Goal: Task Accomplishment & Management: Use online tool/utility

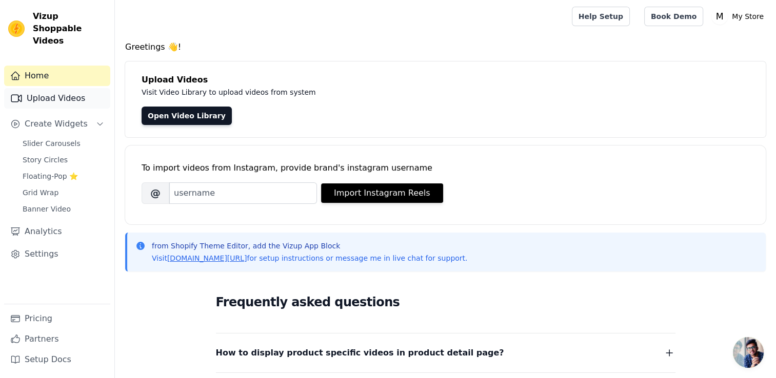
click at [59, 88] on link "Upload Videos" at bounding box center [57, 98] width 106 height 21
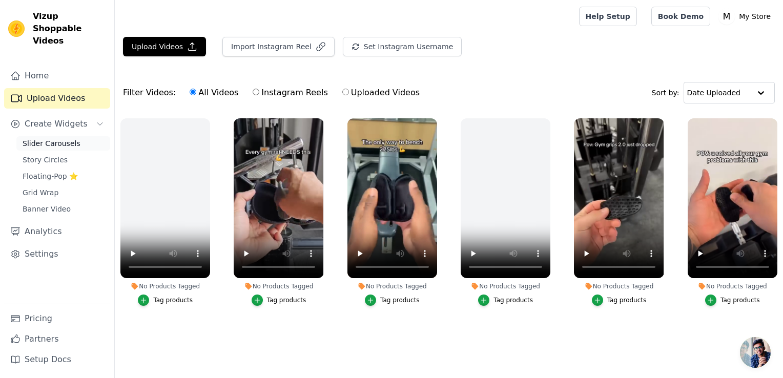
click at [45, 138] on span "Slider Carousels" at bounding box center [52, 143] width 58 height 10
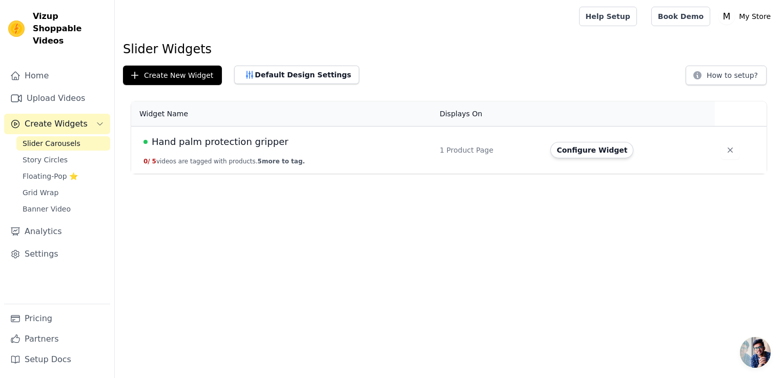
click at [255, 132] on td "Hand palm protection gripper 0 / 5 videos are tagged with products. 5 more to t…" at bounding box center [282, 151] width 302 height 48
click at [358, 148] on div "Hand palm protection gripper" at bounding box center [286, 142] width 284 height 14
click at [444, 165] on td "1 Product Page" at bounding box center [489, 151] width 111 height 48
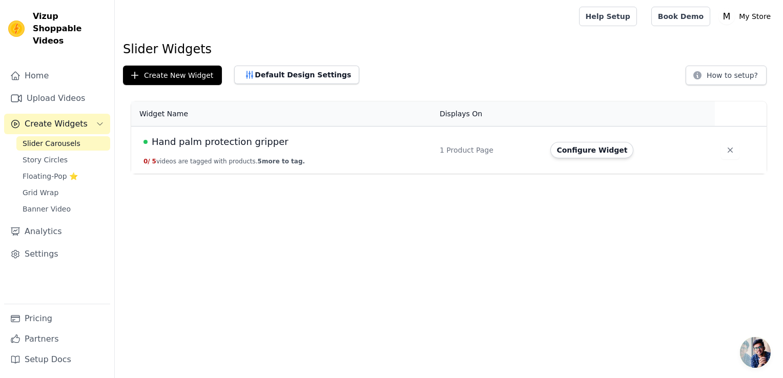
drag, startPoint x: 444, startPoint y: 165, endPoint x: 363, endPoint y: 160, distance: 80.6
click at [363, 160] on td "Hand palm protection gripper 0 / 5 videos are tagged with products. 5 more to t…" at bounding box center [282, 151] width 302 height 48
click at [267, 70] on button "Default Design Settings" at bounding box center [296, 75] width 125 height 18
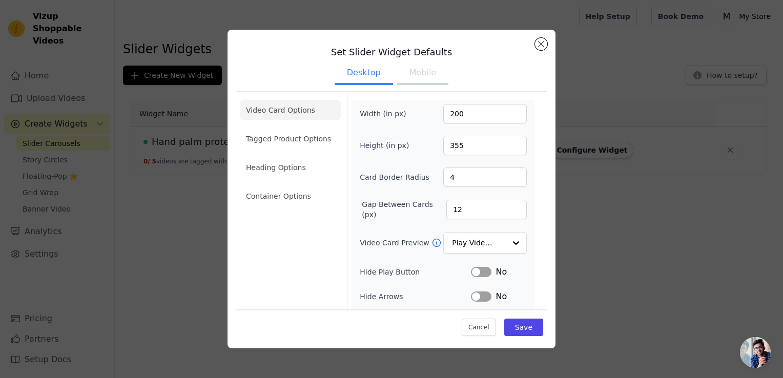
click at [421, 71] on button "Mobile" at bounding box center [422, 74] width 51 height 23
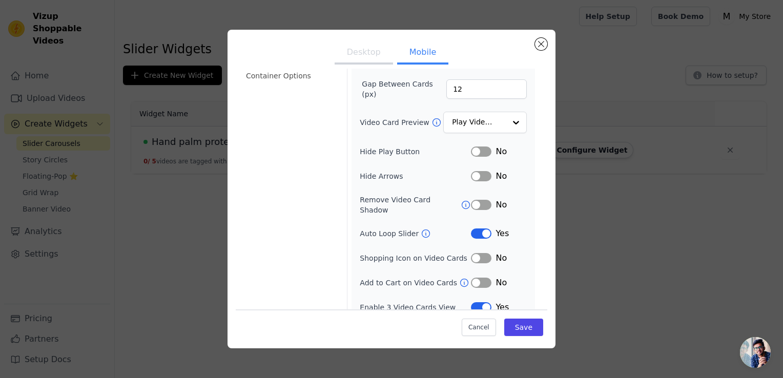
scroll to position [121, 0]
click at [518, 322] on button "Save" at bounding box center [523, 327] width 39 height 17
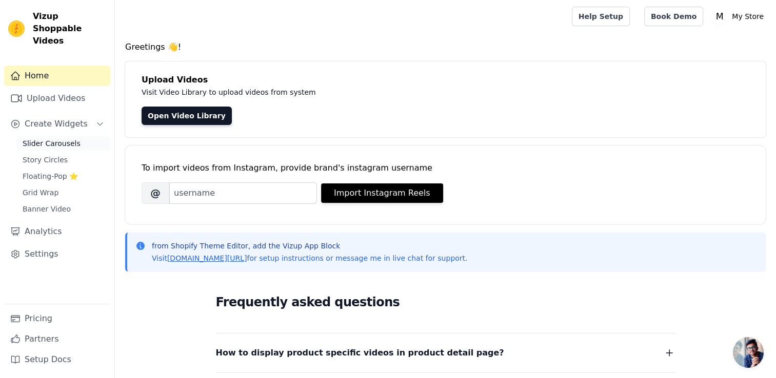
click at [59, 138] on span "Slider Carousels" at bounding box center [52, 143] width 58 height 10
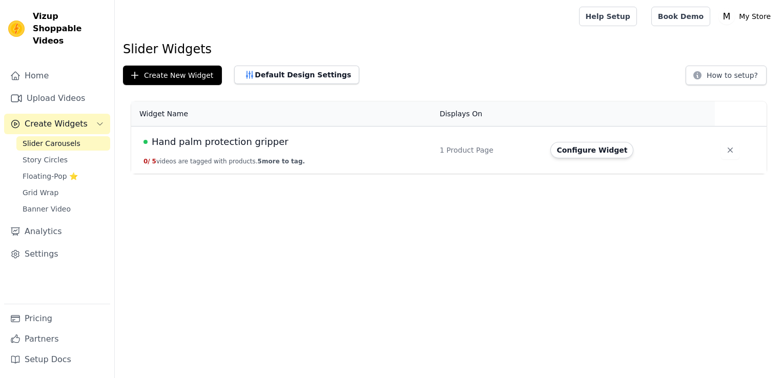
click at [226, 149] on td "Hand palm protection gripper 0 / 5 videos are tagged with products. 5 more to t…" at bounding box center [282, 151] width 302 height 48
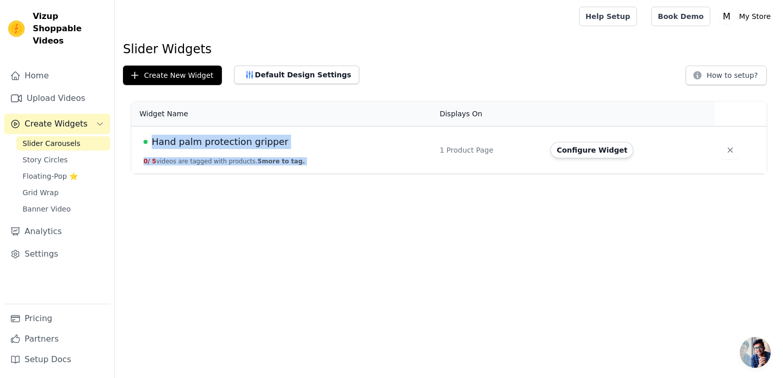
click at [226, 149] on td "Hand palm protection gripper 0 / 5 videos are tagged with products. 5 more to t…" at bounding box center [282, 151] width 302 height 48
drag, startPoint x: 226, startPoint y: 149, endPoint x: 148, endPoint y: 134, distance: 79.7
click at [148, 135] on div "Hand palm protection gripper" at bounding box center [286, 142] width 284 height 14
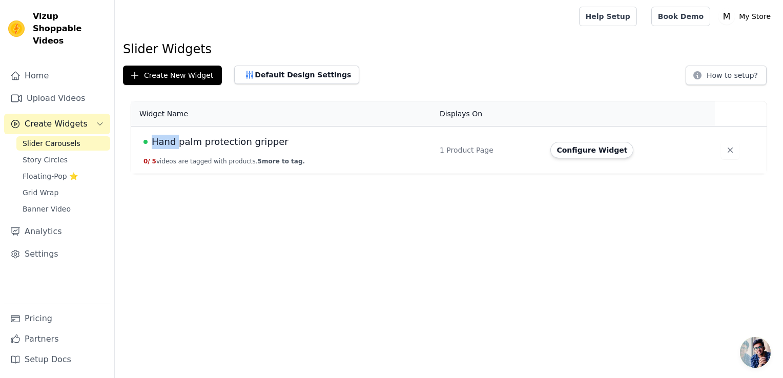
click at [148, 135] on div "Hand palm protection gripper" at bounding box center [286, 142] width 284 height 14
drag, startPoint x: 148, startPoint y: 134, endPoint x: 181, endPoint y: 230, distance: 101.7
click at [181, 174] on html "Vizup Shoppable Videos Home Upload Videos Create Widgets Slider Carousels Story…" at bounding box center [391, 87] width 783 height 174
click at [56, 88] on link "Upload Videos" at bounding box center [57, 98] width 106 height 21
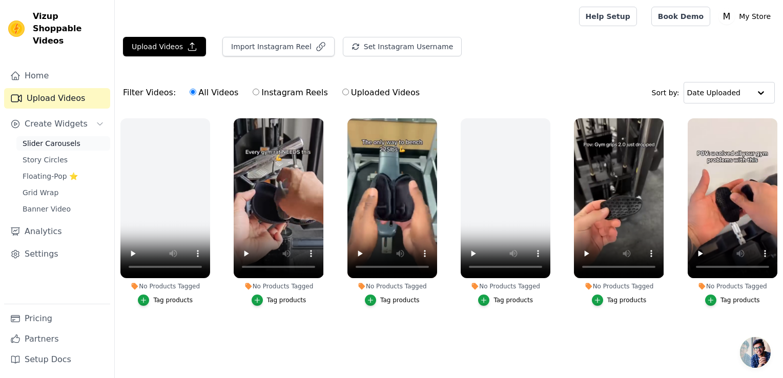
click at [43, 138] on span "Slider Carousels" at bounding box center [52, 143] width 58 height 10
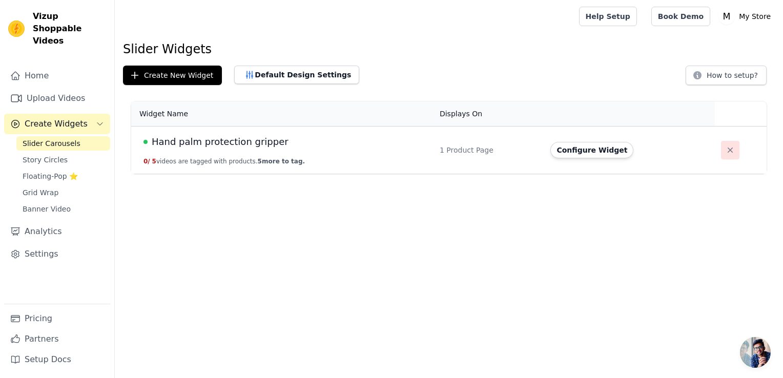
click at [725, 151] on icon "button" at bounding box center [730, 150] width 10 height 10
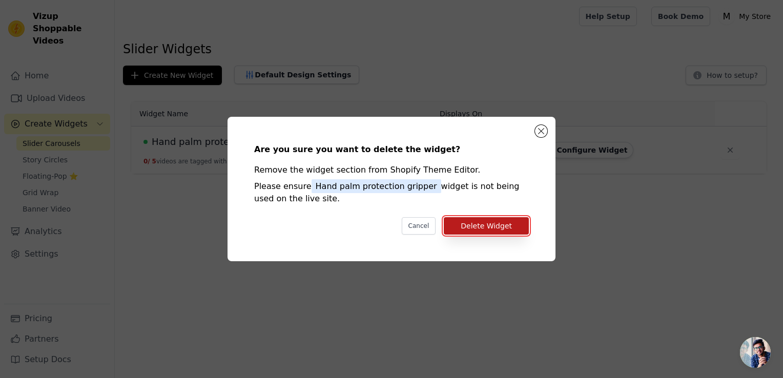
click at [495, 226] on button "Delete Widget" at bounding box center [486, 225] width 85 height 17
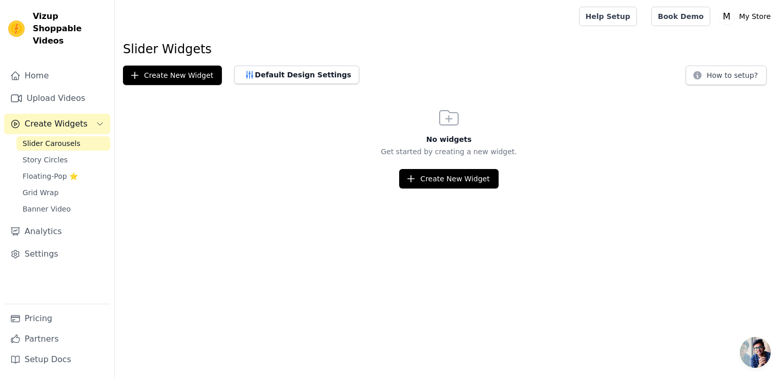
click at [590, 189] on html "Vizup Shoppable Videos Home Upload Videos Create Widgets Slider Carousels Story…" at bounding box center [391, 94] width 783 height 189
click at [169, 80] on button "Create New Widget" at bounding box center [172, 75] width 99 height 19
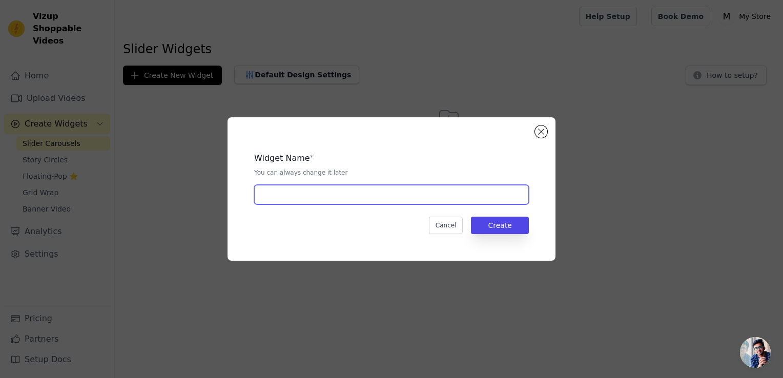
click at [275, 192] on input "text" at bounding box center [391, 194] width 275 height 19
type input "hand palm protection gripper"
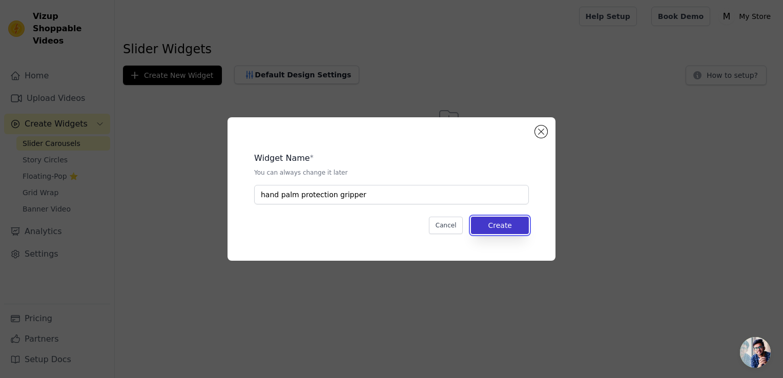
click at [500, 222] on button "Create" at bounding box center [500, 225] width 58 height 17
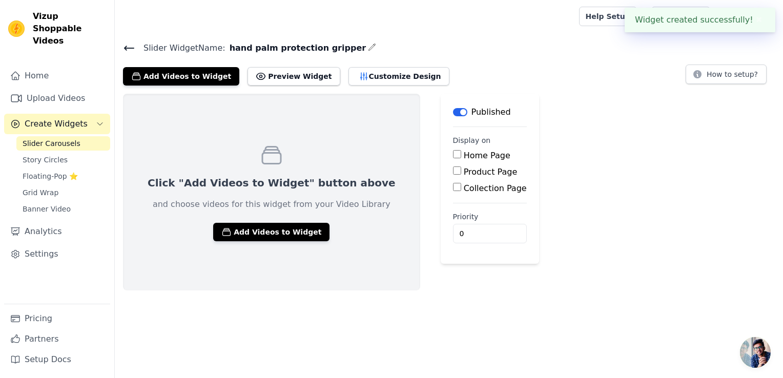
click at [453, 171] on input "Product Page" at bounding box center [457, 171] width 8 height 8
checkbox input "true"
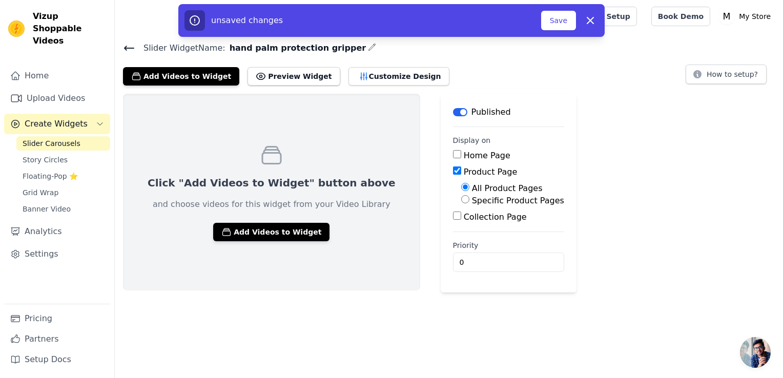
click at [461, 200] on input "Specific Product Pages" at bounding box center [465, 199] width 8 height 8
radio input "true"
click at [461, 227] on button "Select Products" at bounding box center [495, 223] width 69 height 17
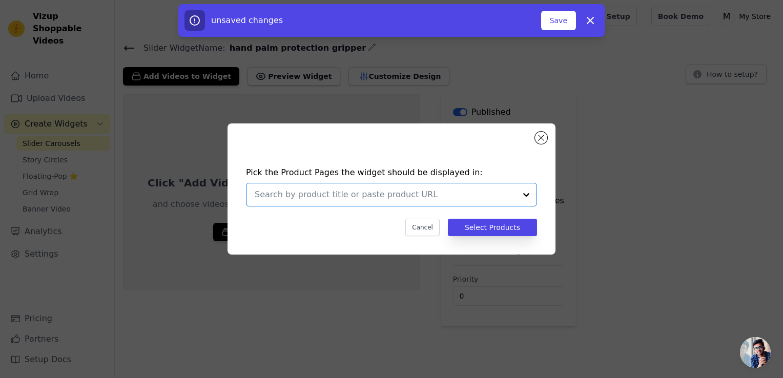
click at [372, 194] on input "text" at bounding box center [385, 195] width 261 height 12
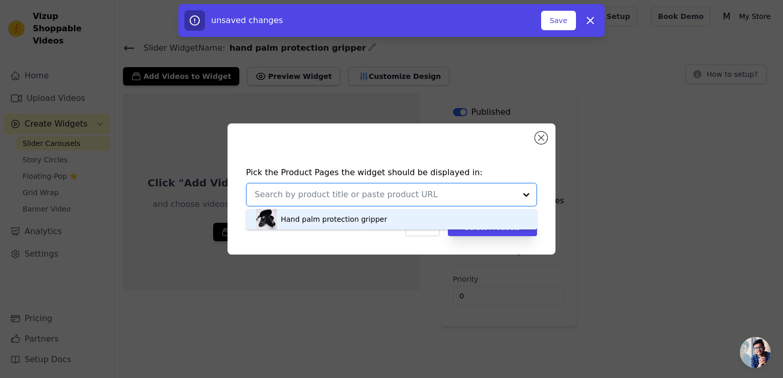
click at [335, 216] on div "Hand palm protection gripper" at bounding box center [334, 219] width 106 height 10
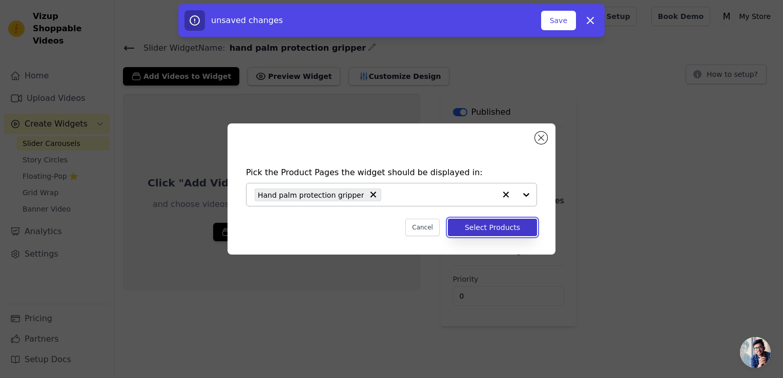
click at [469, 228] on button "Select Products" at bounding box center [492, 227] width 89 height 17
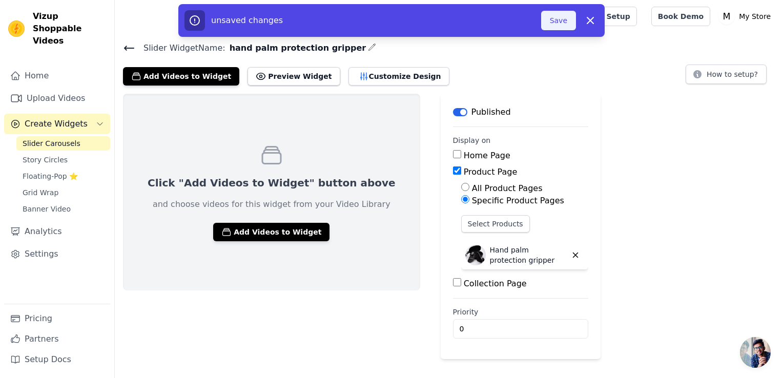
click at [552, 23] on button "Save" at bounding box center [558, 20] width 35 height 19
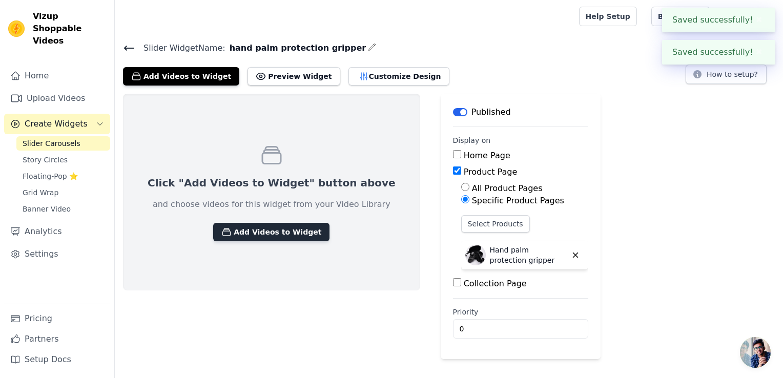
click at [245, 227] on button "Add Videos to Widget" at bounding box center [271, 232] width 116 height 18
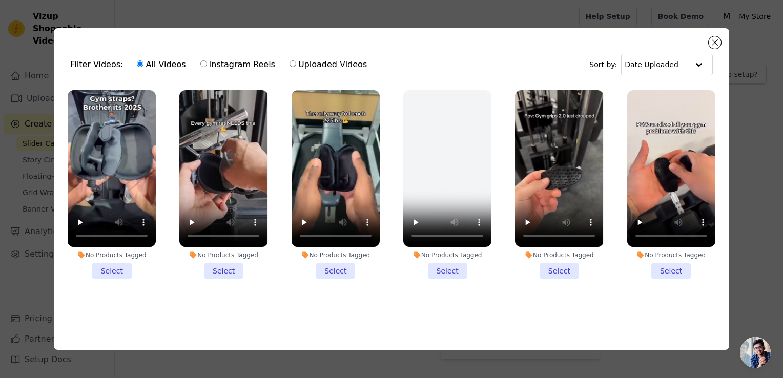
click at [109, 273] on li "No Products Tagged Select" at bounding box center [112, 184] width 88 height 189
click at [0, 0] on input "No Products Tagged Select" at bounding box center [0, 0] width 0 height 0
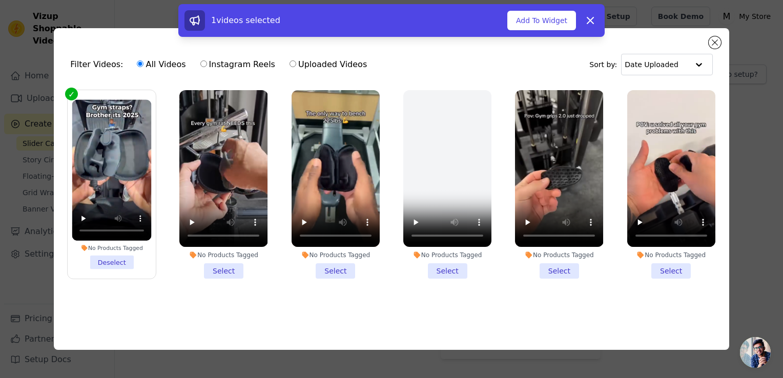
click at [221, 268] on li "No Products Tagged Select" at bounding box center [223, 184] width 88 height 189
click at [0, 0] on input "No Products Tagged Select" at bounding box center [0, 0] width 0 height 0
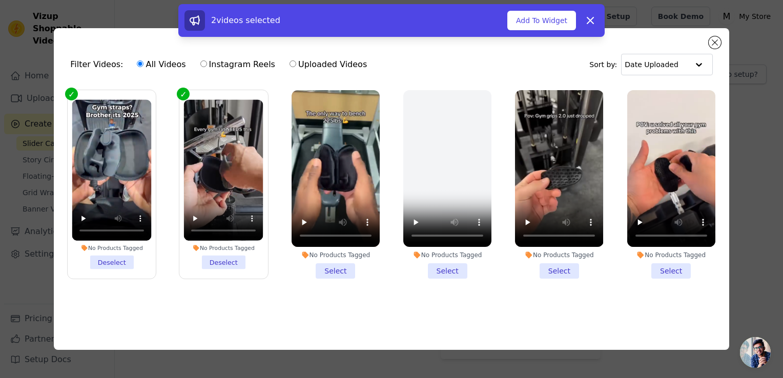
click at [340, 265] on li "No Products Tagged Select" at bounding box center [336, 184] width 88 height 189
click at [0, 0] on input "No Products Tagged Select" at bounding box center [0, 0] width 0 height 0
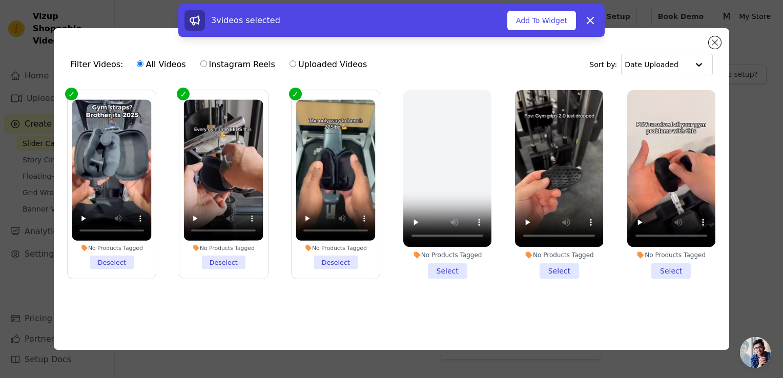
click at [557, 272] on li "No Products Tagged Select" at bounding box center [559, 184] width 88 height 189
click at [0, 0] on input "No Products Tagged Select" at bounding box center [0, 0] width 0 height 0
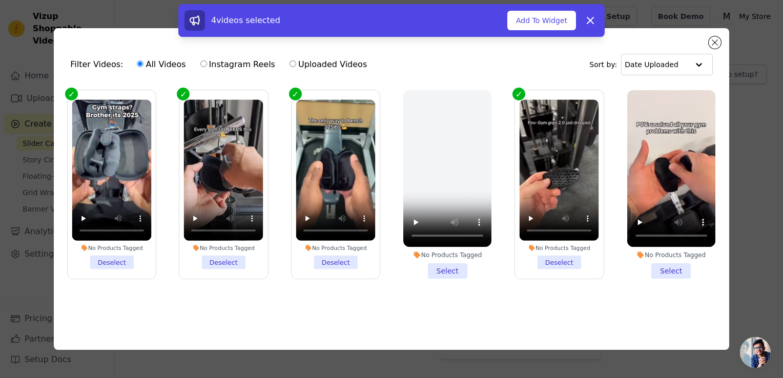
click at [660, 268] on li "No Products Tagged Select" at bounding box center [671, 184] width 88 height 189
click at [0, 0] on input "No Products Tagged Select" at bounding box center [0, 0] width 0 height 0
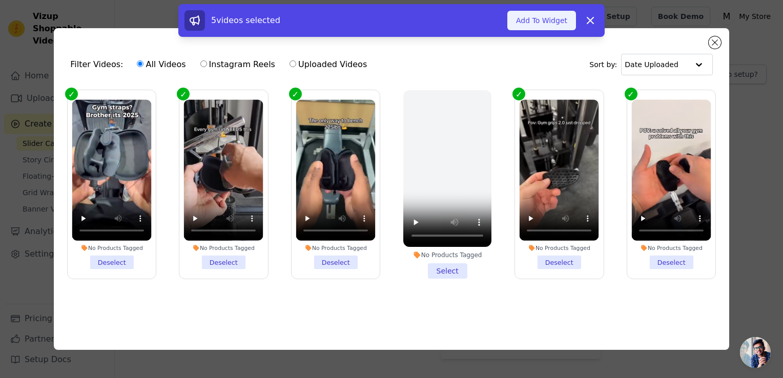
click at [548, 13] on button "Add To Widget" at bounding box center [542, 20] width 69 height 19
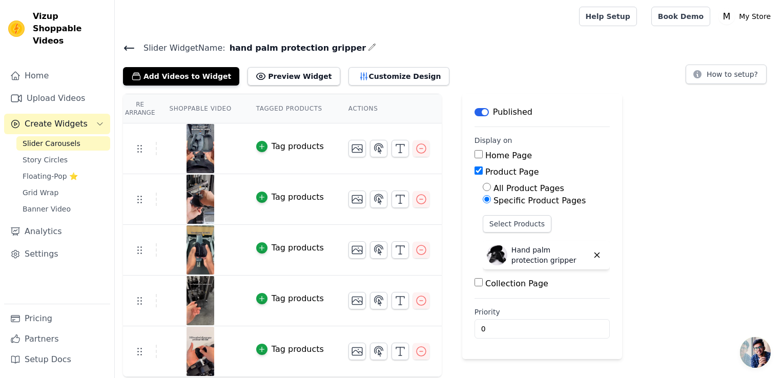
click at [535, 32] on div at bounding box center [345, 16] width 444 height 33
click at [370, 23] on div at bounding box center [345, 16] width 444 height 33
